Goal: Browse casually

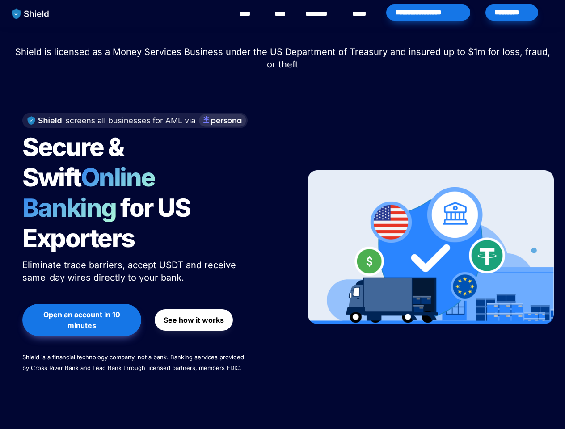
click at [282, 214] on div "Secure & Swift Online Banking for US Exporters Eliminate trade barriers, accept…" at bounding box center [152, 247] width 283 height 287
